Goal: Transaction & Acquisition: Obtain resource

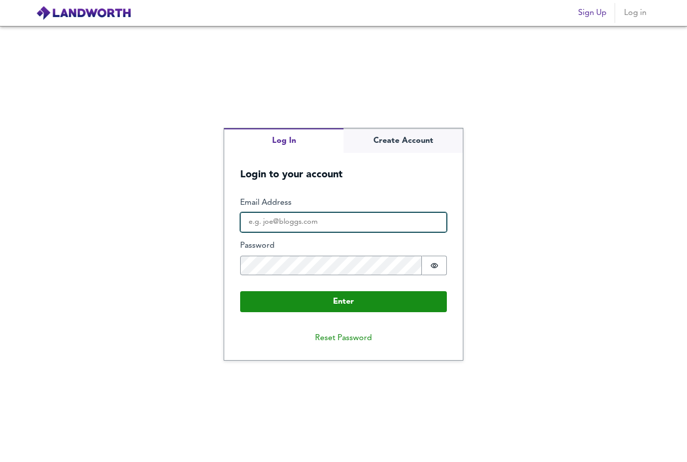
type input "[EMAIL_ADDRESS][DOMAIN_NAME]"
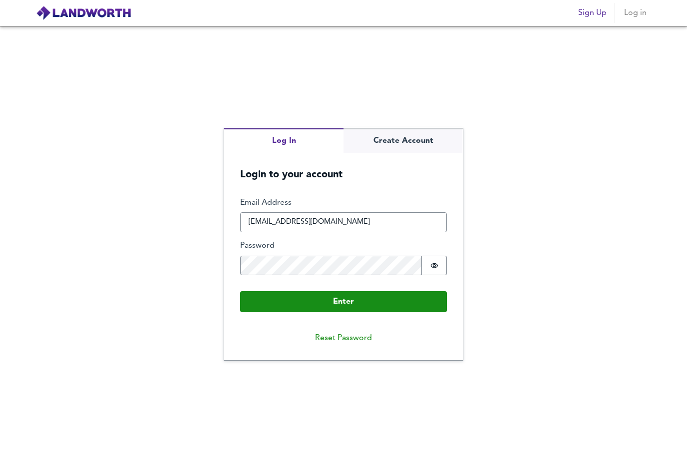
click at [343, 312] on button "Enter" at bounding box center [343, 301] width 207 height 21
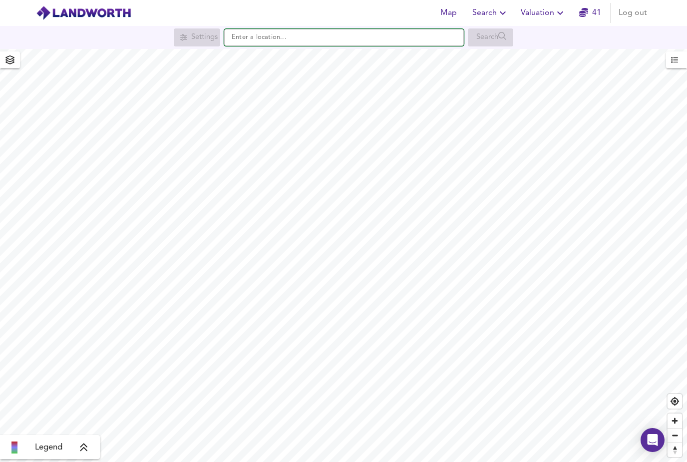
click at [319, 34] on input "text" at bounding box center [344, 37] width 240 height 17
click at [498, 33] on div "Search" at bounding box center [490, 37] width 45 height 18
click at [272, 29] on input "Nw1 8e" at bounding box center [344, 37] width 240 height 17
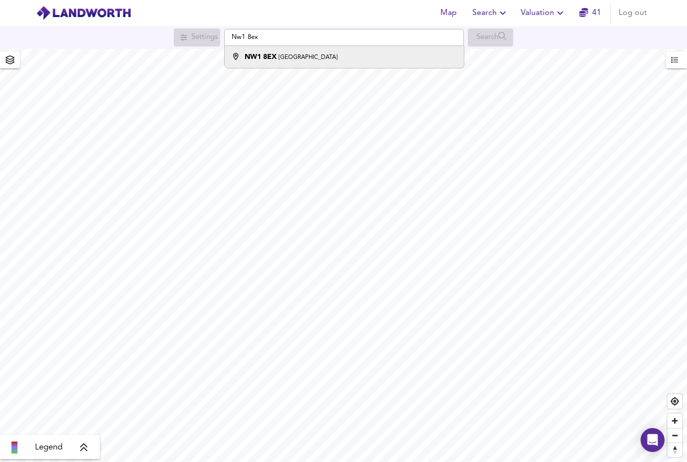
click at [279, 65] on li "NW1 8EX [GEOGRAPHIC_DATA]" at bounding box center [344, 57] width 239 height 22
type input "London NW1 8EX"
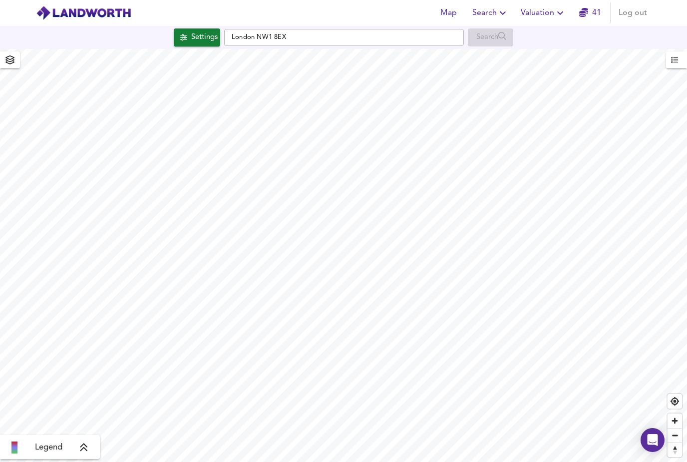
checkbox input "false"
checkbox input "true"
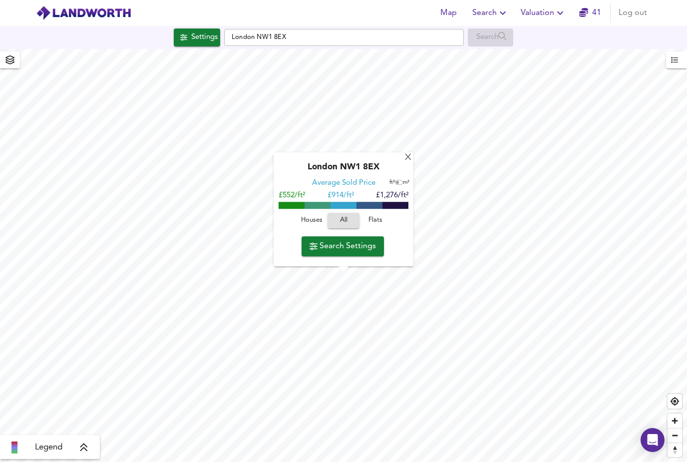
click at [382, 223] on span "Flats" at bounding box center [375, 220] width 27 height 11
click at [363, 247] on span "Search Settings" at bounding box center [342, 246] width 66 height 14
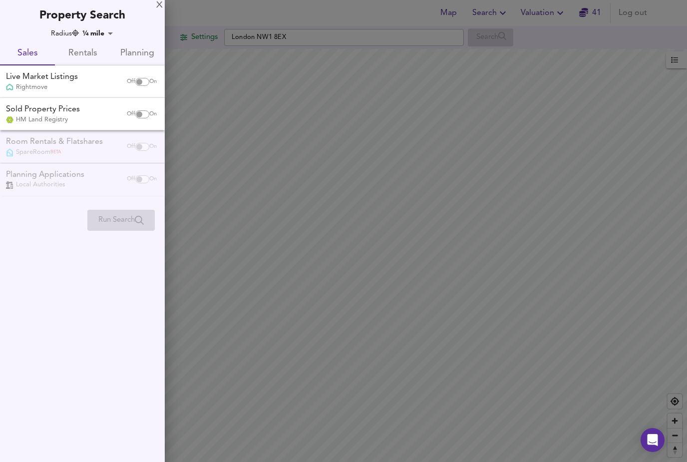
click at [77, 46] on span "Rentals" at bounding box center [82, 53] width 43 height 15
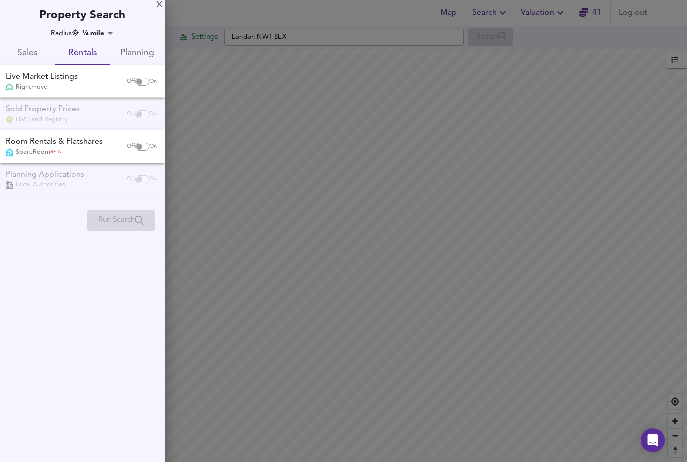
click at [139, 83] on input "checkbox" at bounding box center [139, 82] width 24 height 8
checkbox input "true"
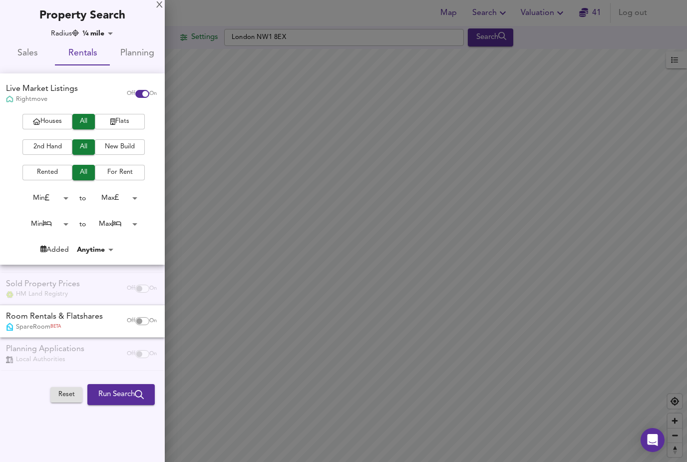
click at [36, 146] on span "2nd Hand" at bounding box center [47, 146] width 40 height 11
click at [65, 221] on body "Map Search Valuation 41 Log out Settings [GEOGRAPHIC_DATA] 8EX Search Legend UK…" at bounding box center [343, 231] width 687 height 462
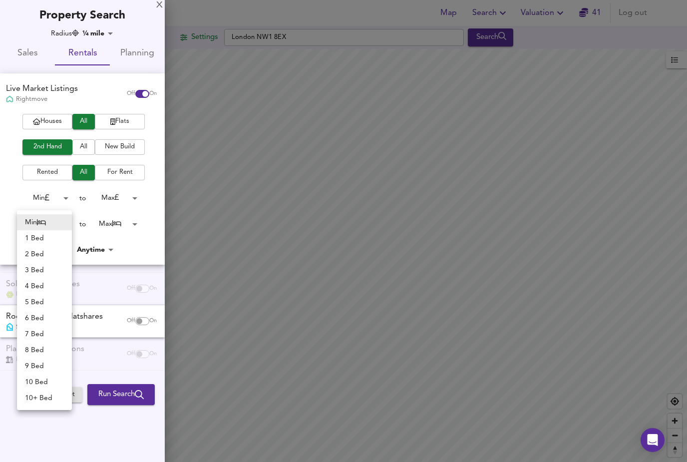
click at [32, 254] on li "2 Bed" at bounding box center [44, 254] width 55 height 16
type input "2"
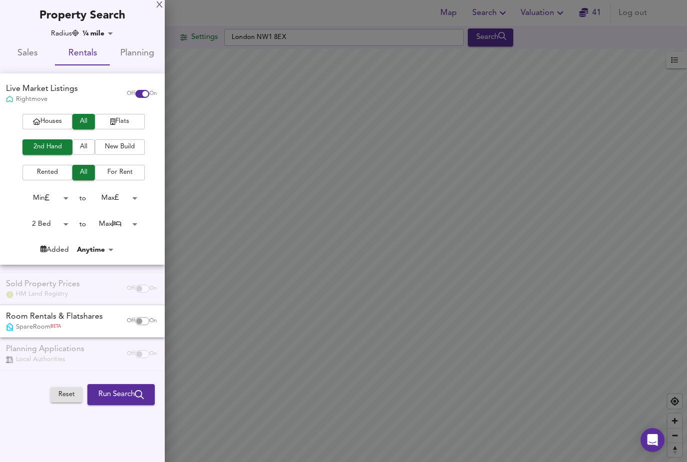
click at [135, 226] on body "Map Search Valuation 41 Log out Settings [GEOGRAPHIC_DATA] 8EX Search Legend UK…" at bounding box center [343, 231] width 687 height 462
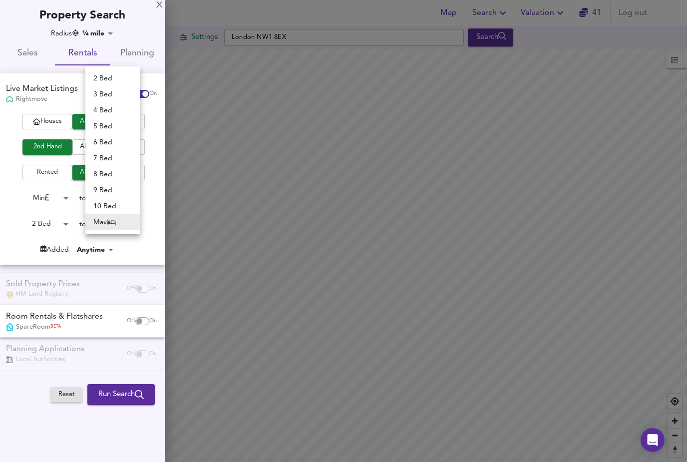
click at [93, 78] on li "2 Bed" at bounding box center [112, 78] width 55 height 16
type input "2"
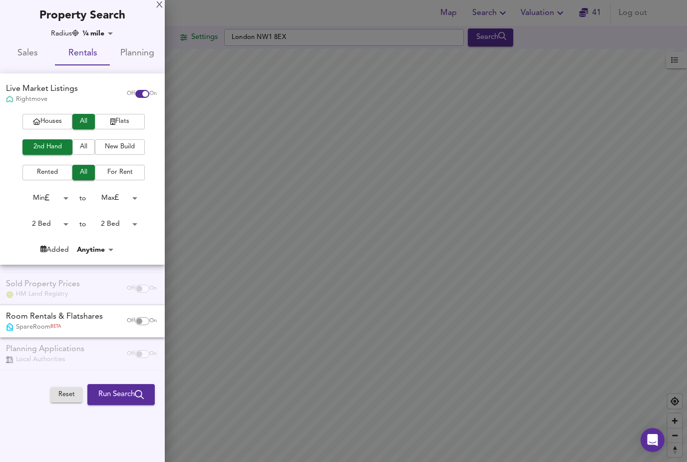
click at [106, 398] on button "Run Search" at bounding box center [120, 394] width 67 height 21
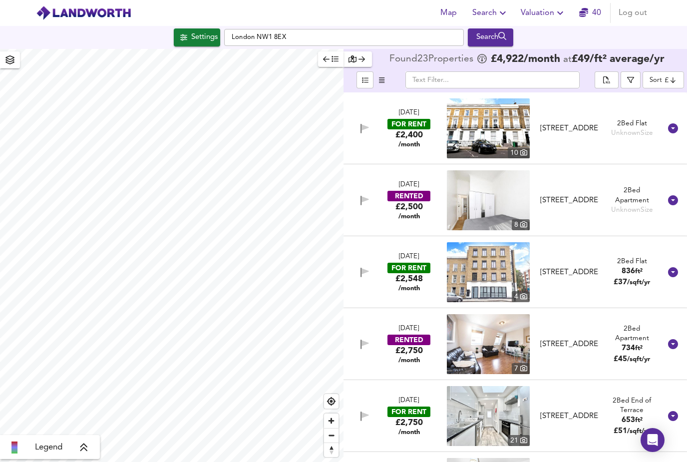
click at [498, 207] on img at bounding box center [488, 200] width 83 height 60
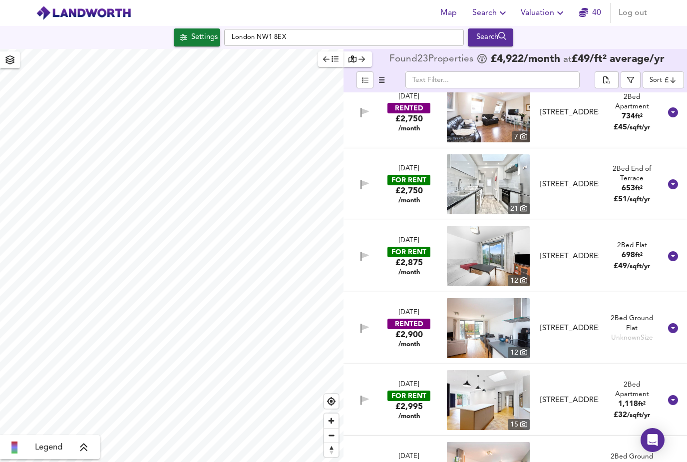
scroll to position [232, 0]
click at [492, 189] on img at bounding box center [488, 184] width 83 height 60
click at [181, 40] on icon "button" at bounding box center [183, 37] width 7 height 6
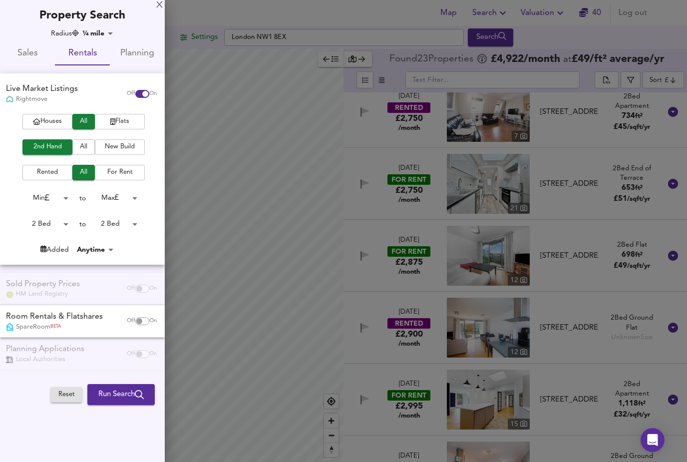
click at [90, 24] on div "X Property Search Radius ¼ mile 402 Sales Rentals Planning Live Market Listings…" at bounding box center [82, 204] width 165 height 409
click at [96, 32] on body "Map Search Valuation 40 Log out Settings [GEOGRAPHIC_DATA] 8EX Search Legend Fo…" at bounding box center [343, 231] width 687 height 462
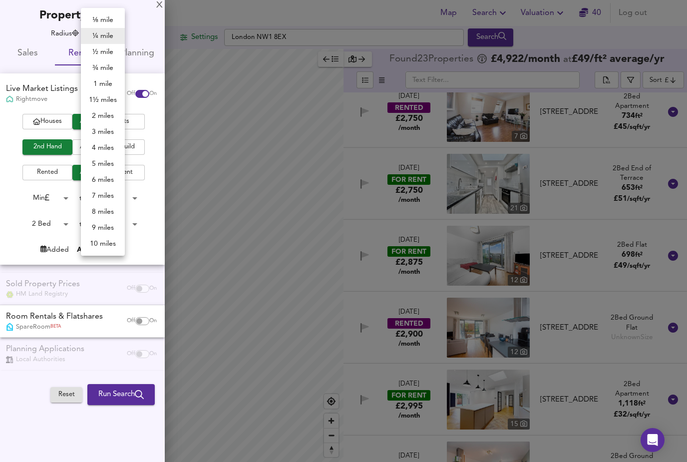
click at [94, 52] on li "½ mile" at bounding box center [103, 52] width 44 height 16
type input "805"
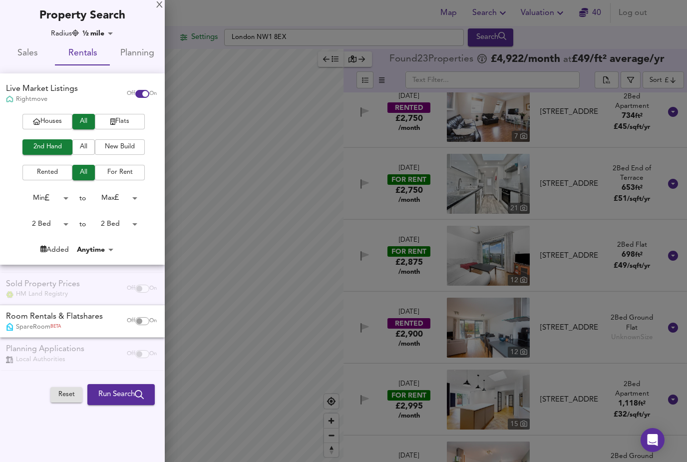
click at [114, 395] on span "Run Search" at bounding box center [120, 394] width 45 height 13
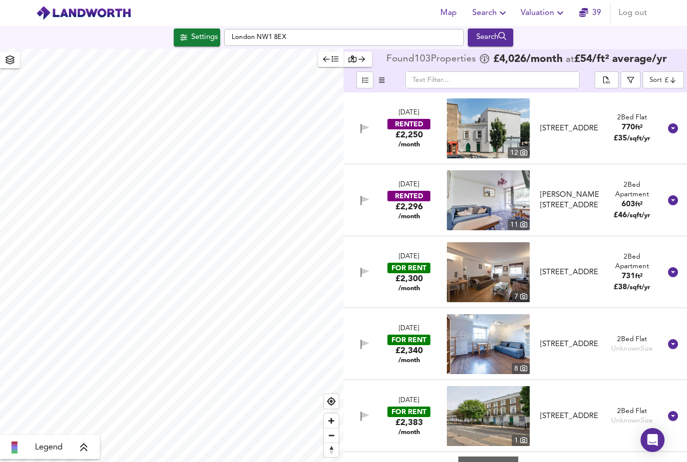
click at [499, 171] on img at bounding box center [488, 200] width 83 height 60
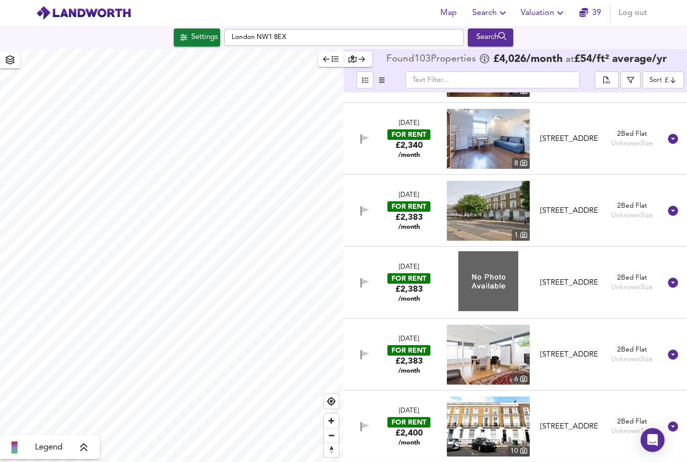
scroll to position [225, 0]
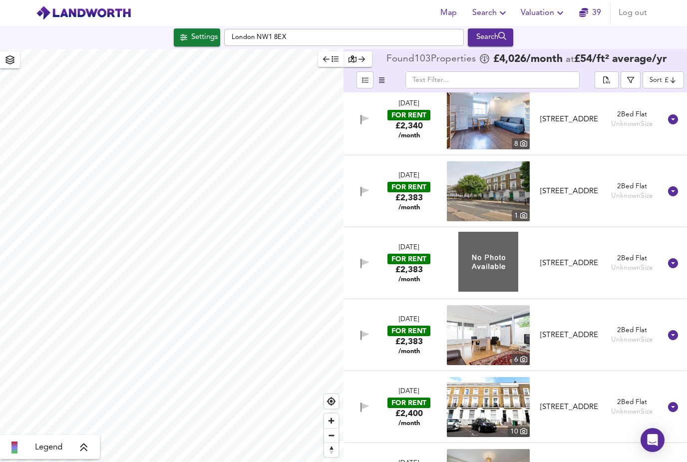
click at [193, 31] on div "Settings" at bounding box center [204, 37] width 26 height 13
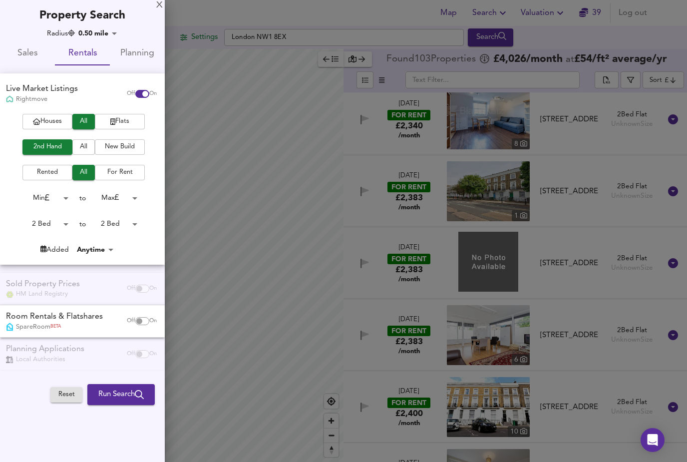
click at [92, 21] on div "Property Search" at bounding box center [82, 11] width 165 height 23
click at [100, 33] on body "Map Search Valuation 39 Log out Settings [GEOGRAPHIC_DATA] 8EX Search Legend Fo…" at bounding box center [343, 231] width 687 height 462
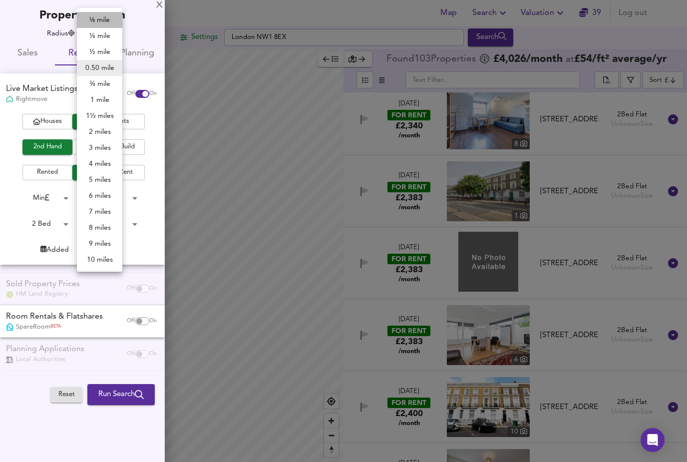
click at [93, 14] on li "⅛ mile" at bounding box center [99, 20] width 45 height 16
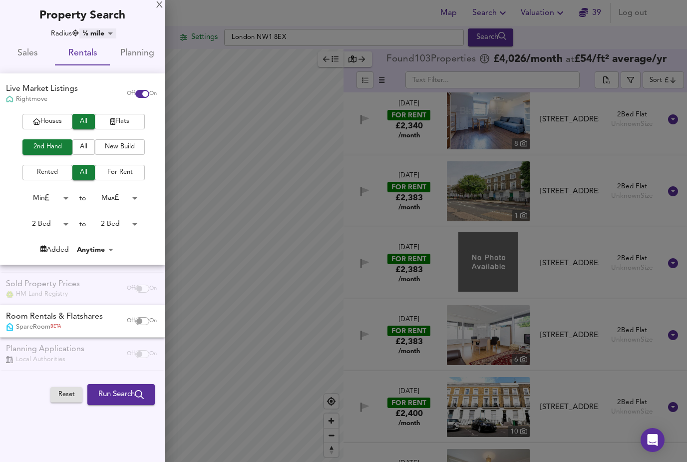
type input "201"
click at [103, 394] on span "Run Search" at bounding box center [120, 394] width 45 height 13
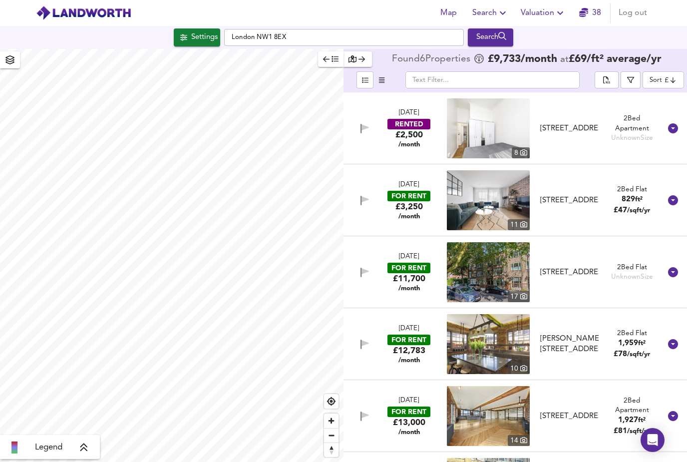
click at [674, 123] on icon at bounding box center [673, 128] width 10 height 10
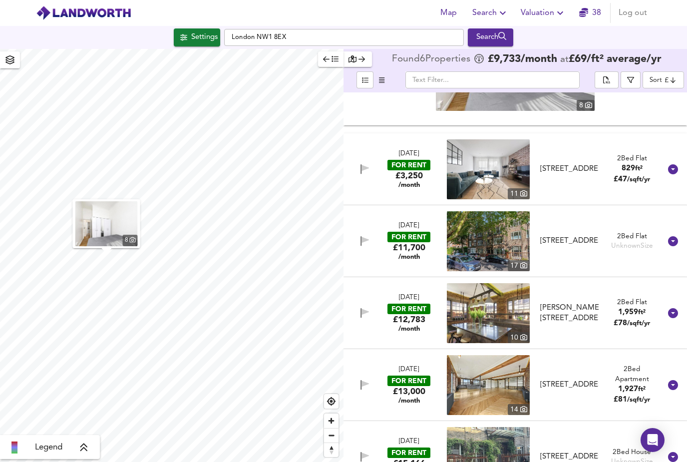
scroll to position [239, 0]
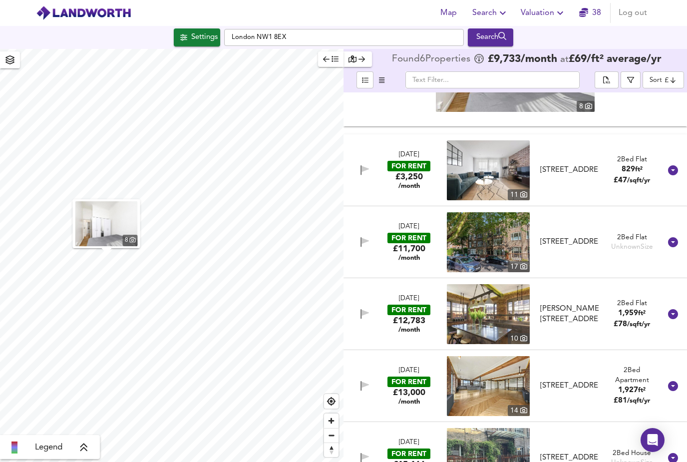
click at [512, 212] on img at bounding box center [488, 242] width 83 height 60
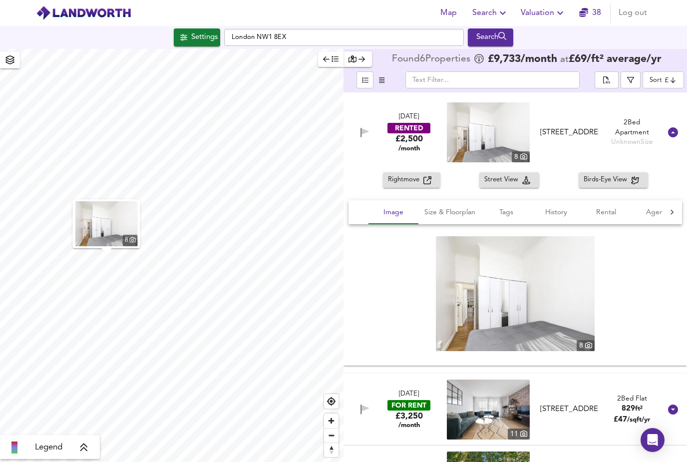
scroll to position [0, 0]
click at [523, 176] on icon "button" at bounding box center [526, 180] width 8 height 8
click at [612, 172] on button "Birds-Eye View" at bounding box center [613, 179] width 69 height 15
